Goal: Share content: Share content

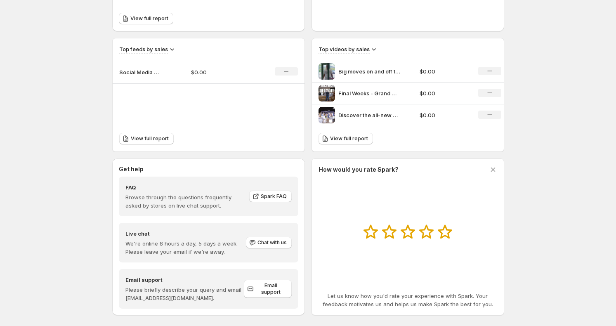
scroll to position [263, 0]
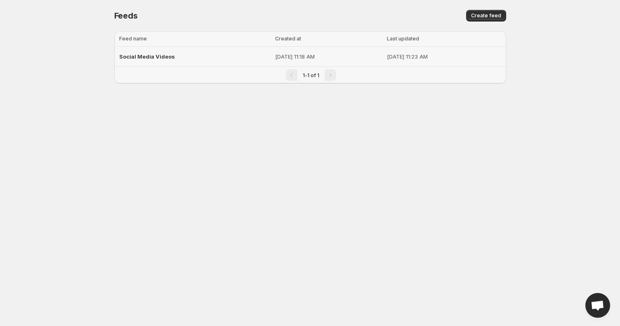
click at [159, 54] on span "Social Media Videos" at bounding box center [147, 56] width 56 height 7
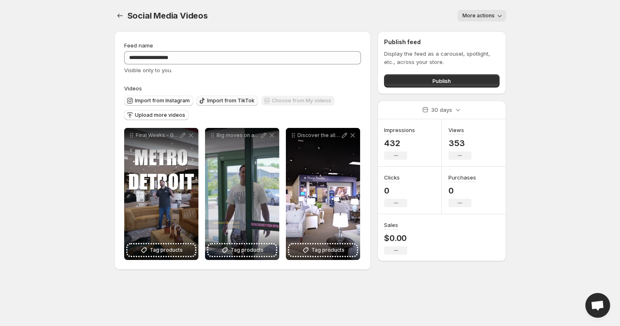
click at [225, 100] on span "Import from TikTok" at bounding box center [230, 100] width 47 height 7
click at [153, 100] on span "Import from Instagram" at bounding box center [162, 100] width 55 height 7
click at [241, 101] on span "Import from TikTok" at bounding box center [230, 100] width 47 height 7
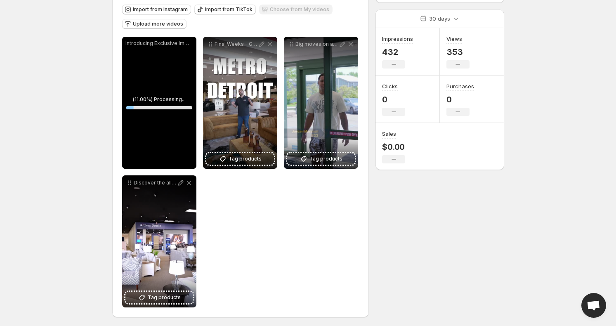
scroll to position [92, 0]
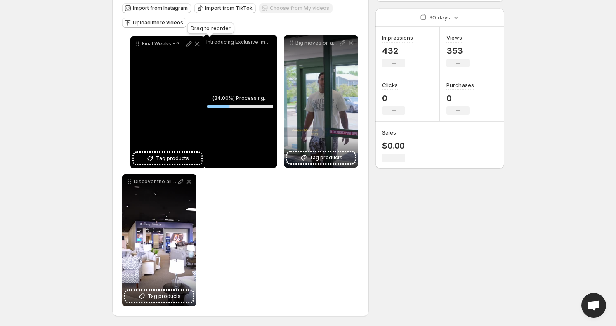
drag, startPoint x: 210, startPoint y: 44, endPoint x: 138, endPoint y: 45, distance: 72.6
click at [138, 45] on icon at bounding box center [138, 44] width 8 height 8
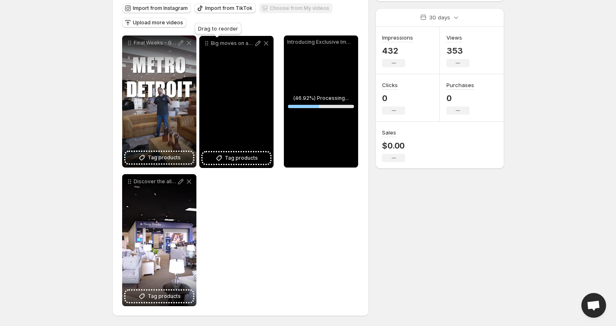
drag, startPoint x: 293, startPoint y: 41, endPoint x: 208, endPoint y: 41, distance: 84.6
click at [208, 41] on icon at bounding box center [207, 43] width 8 height 8
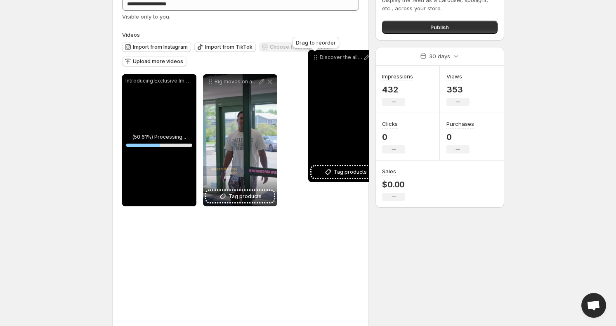
scroll to position [43, 0]
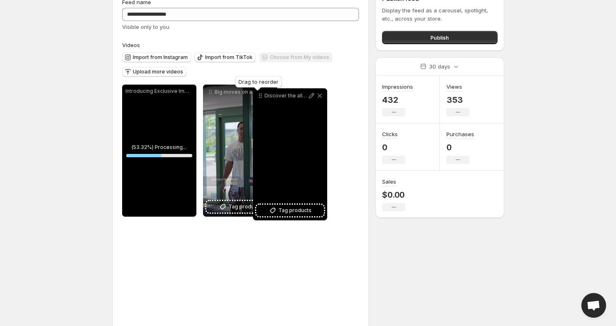
drag, startPoint x: 129, startPoint y: 182, endPoint x: 260, endPoint y: 97, distance: 156.5
click at [260, 97] on icon at bounding box center [260, 96] width 8 height 8
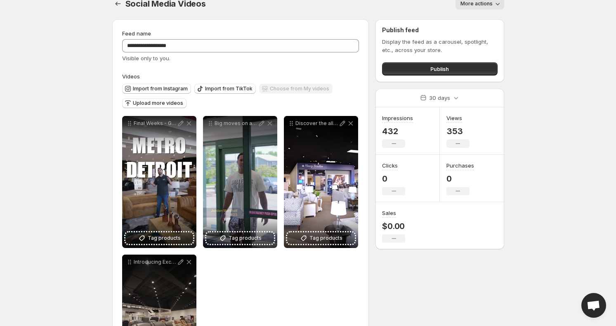
scroll to position [0, 0]
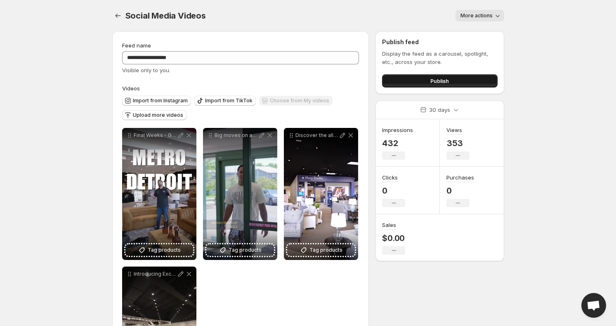
click at [435, 77] on span "Publish" at bounding box center [439, 81] width 19 height 8
